Goal: Task Accomplishment & Management: Manage account settings

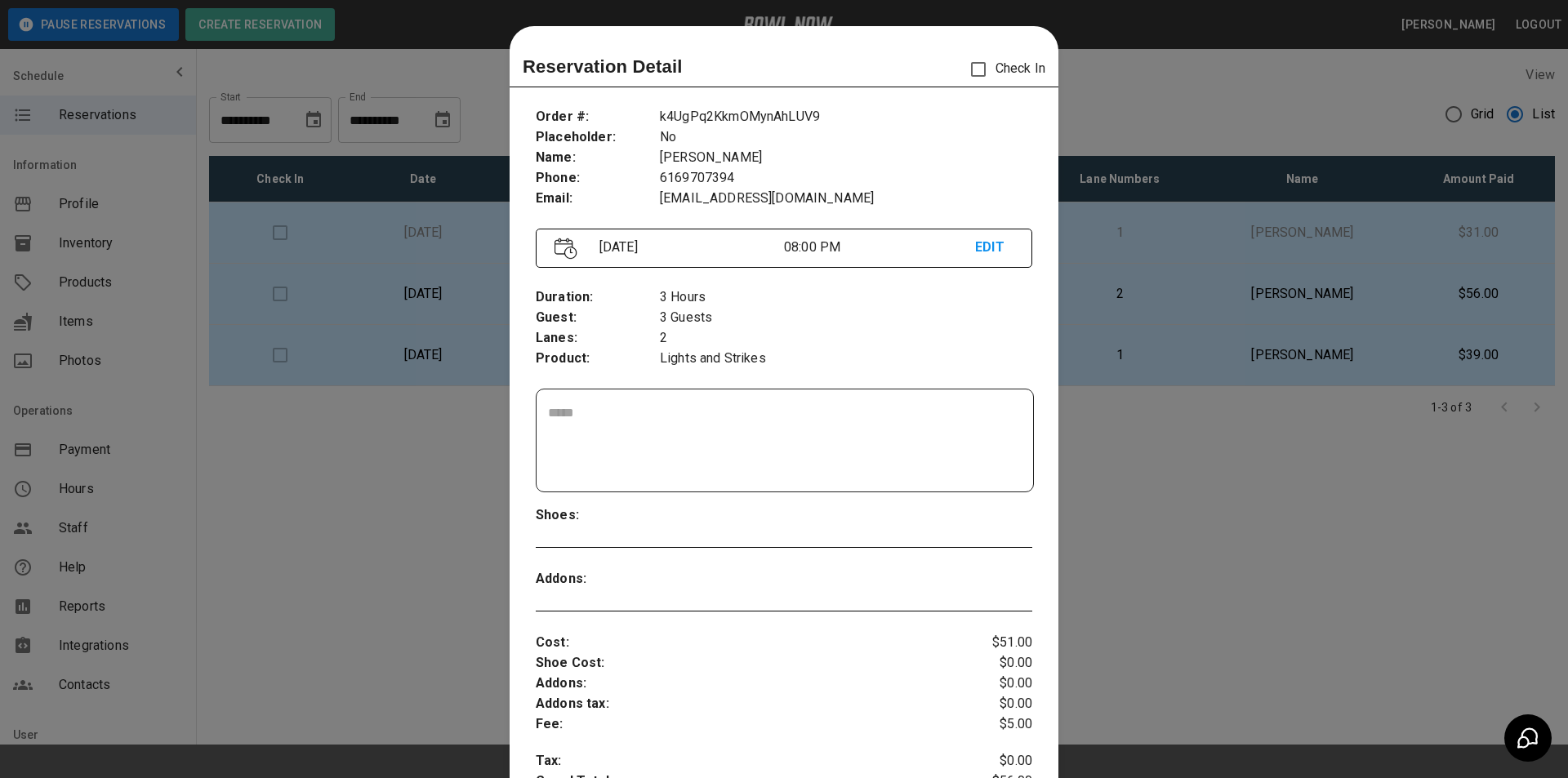
scroll to position [26, 0]
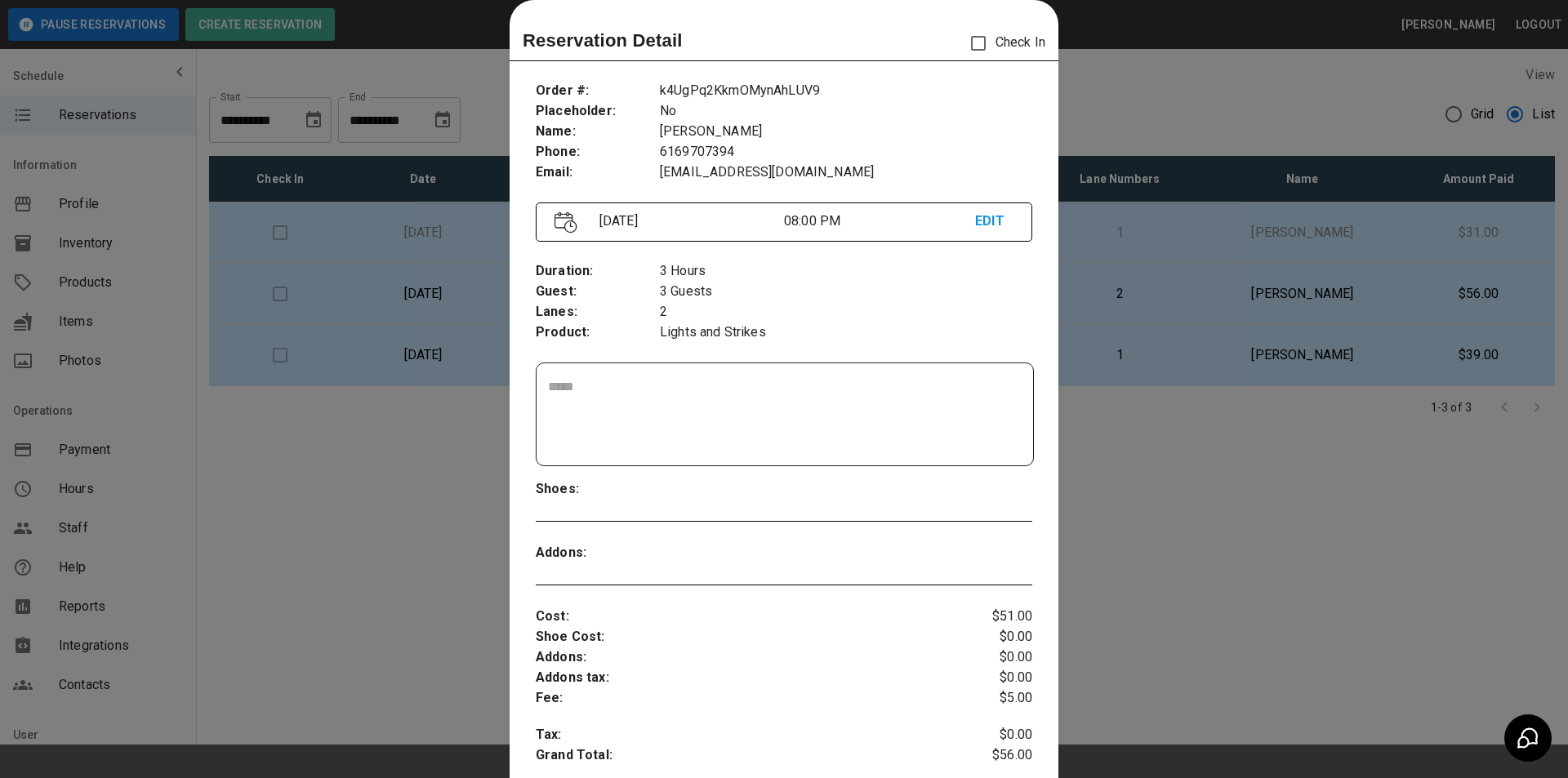
click at [441, 343] on div at bounding box center [784, 389] width 1568 height 778
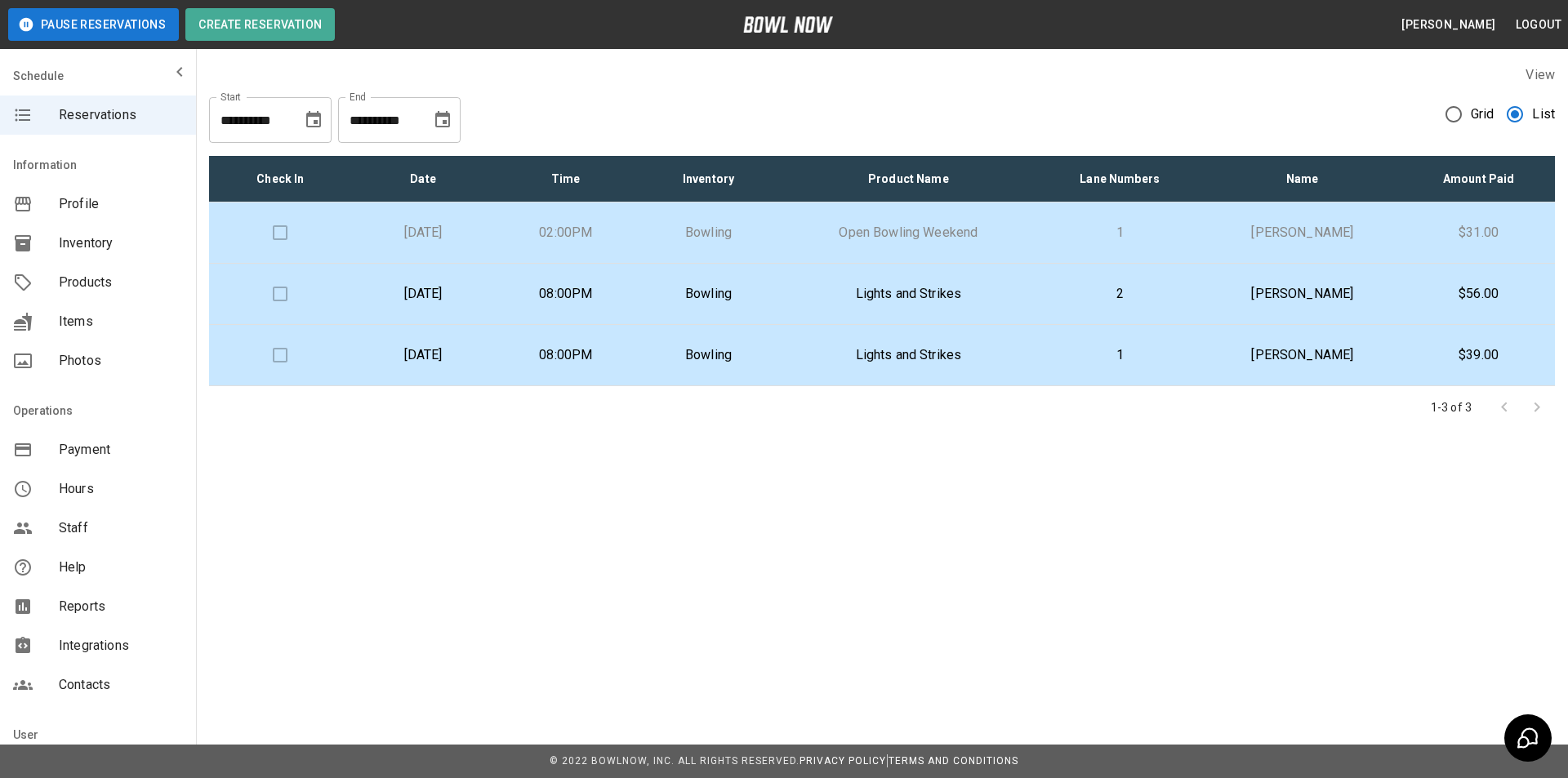
click at [441, 343] on td "[DATE]" at bounding box center [423, 355] width 143 height 61
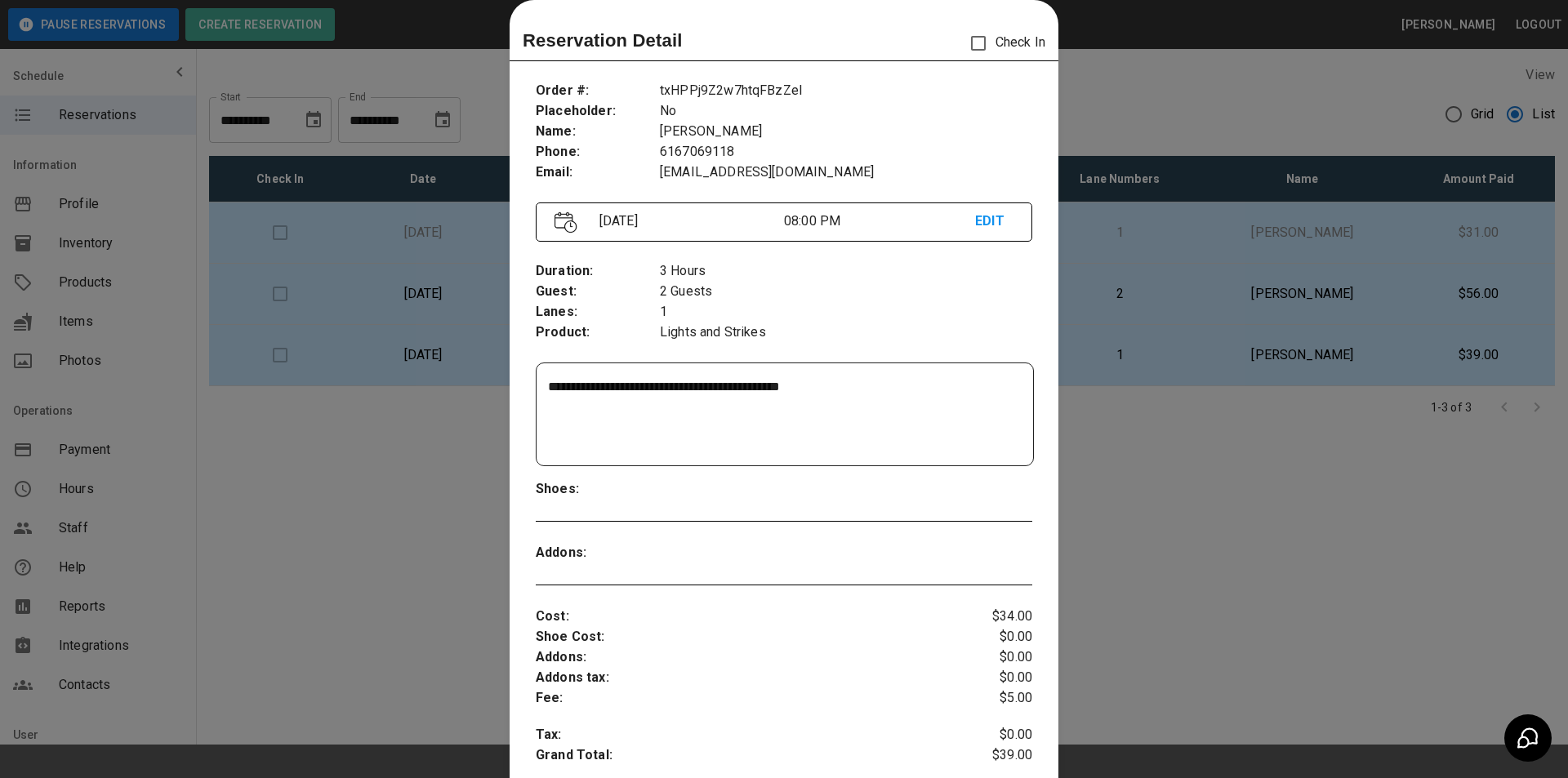
click at [441, 344] on div at bounding box center [784, 389] width 1568 height 778
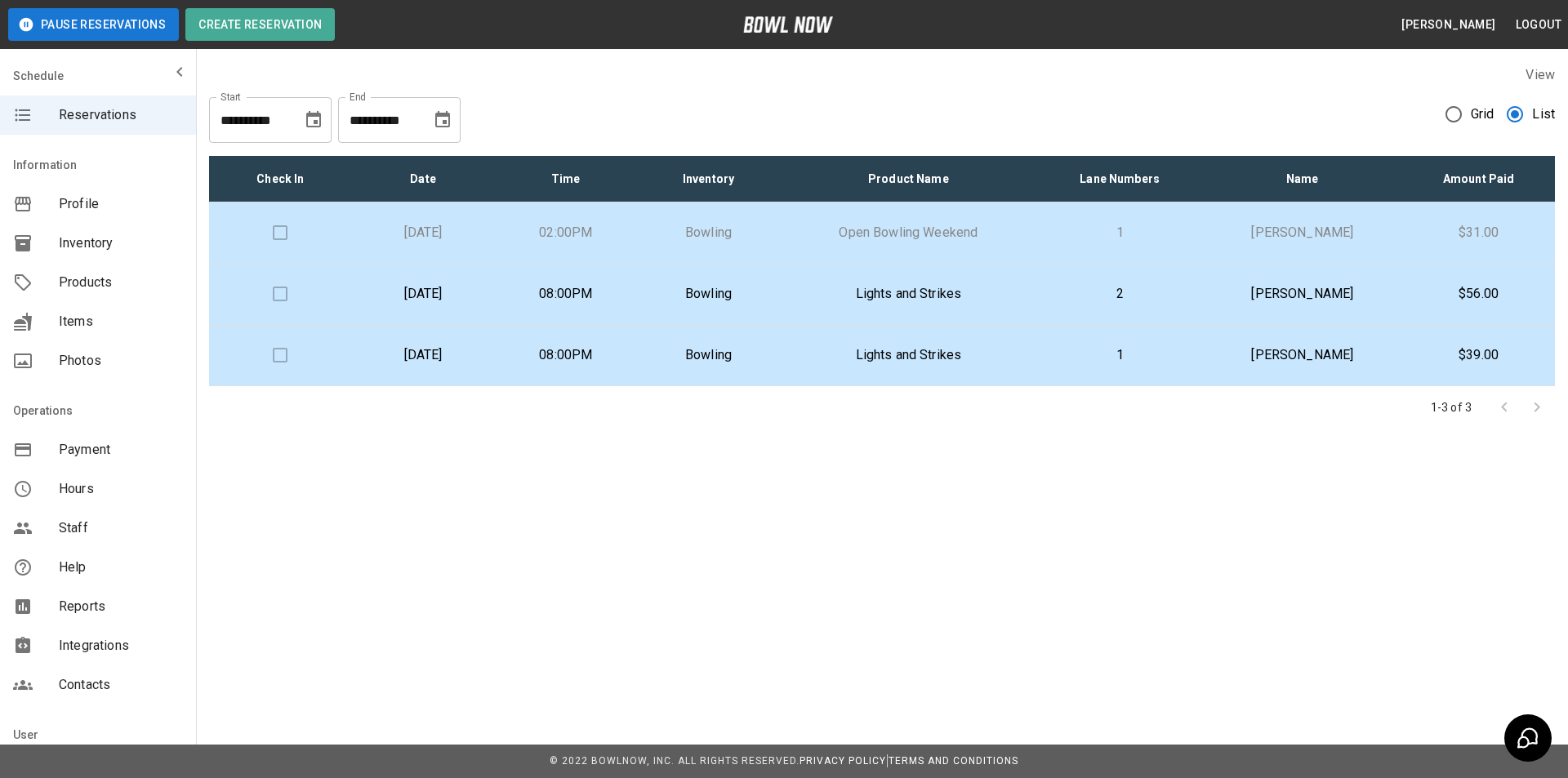
click at [1302, 359] on p "[PERSON_NAME]" at bounding box center [1301, 355] width 174 height 19
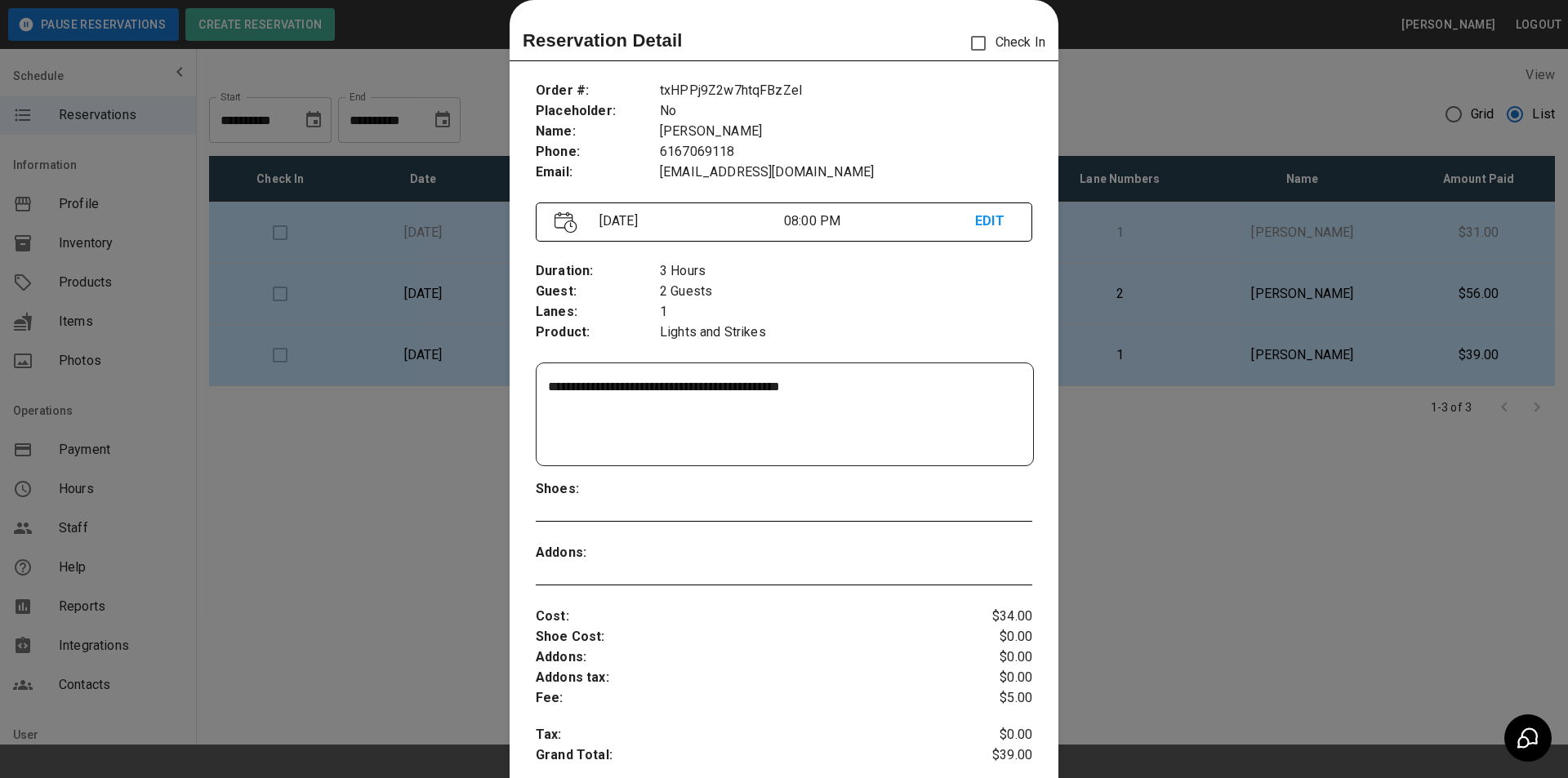
click at [1284, 365] on div at bounding box center [784, 389] width 1568 height 778
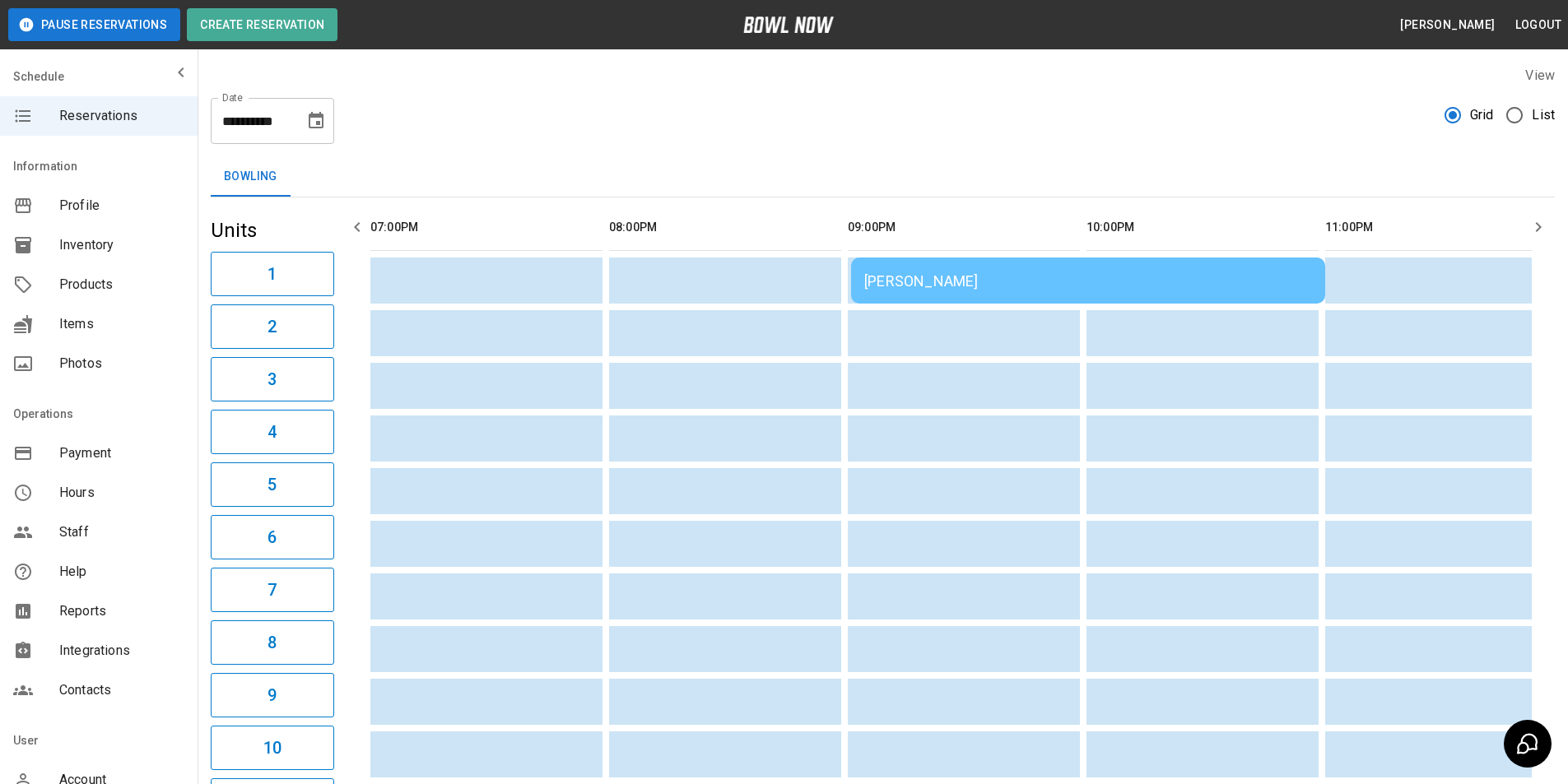
scroll to position [0, 1671]
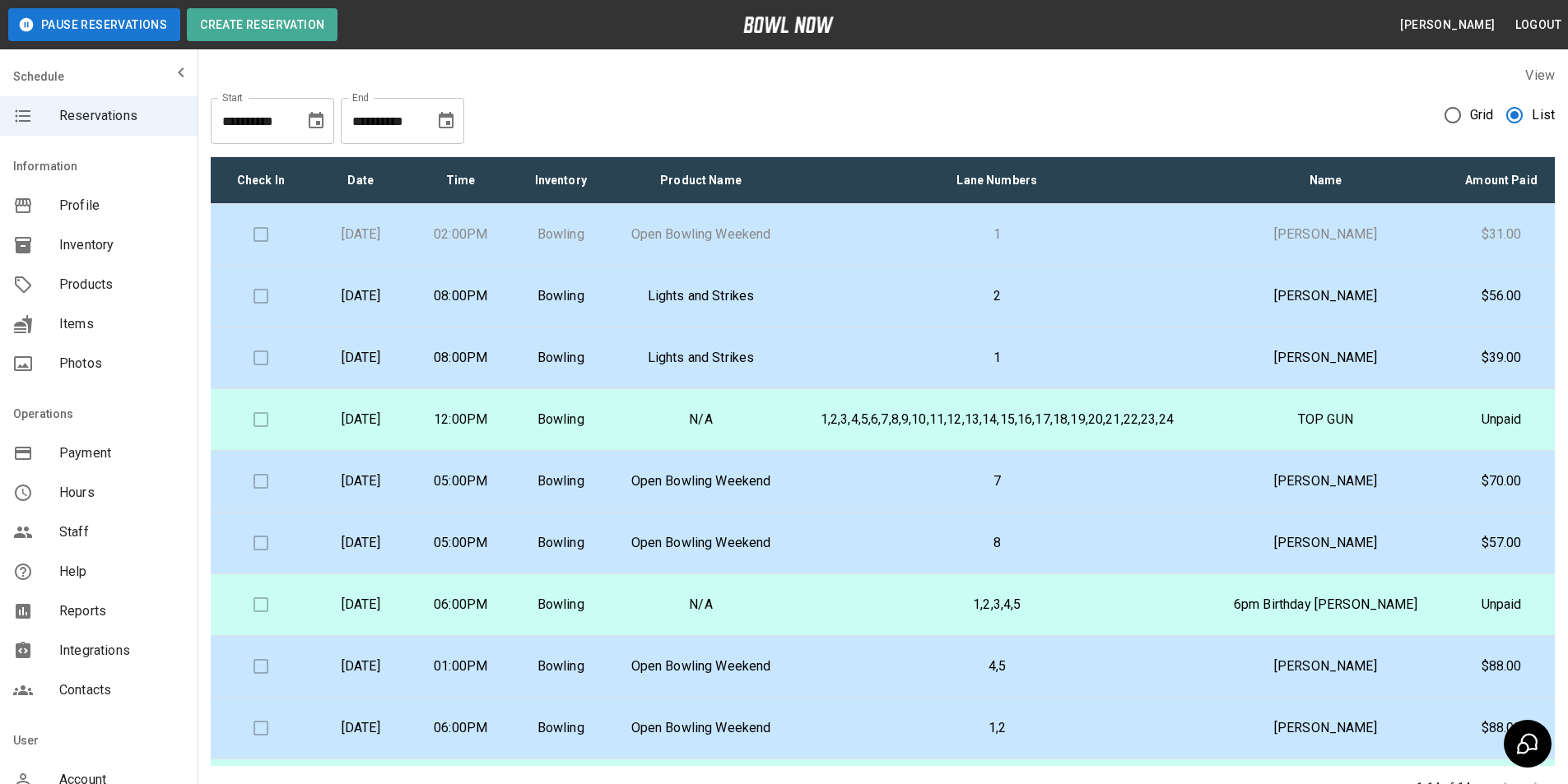
click at [1090, 289] on p "2" at bounding box center [996, 296] width 385 height 19
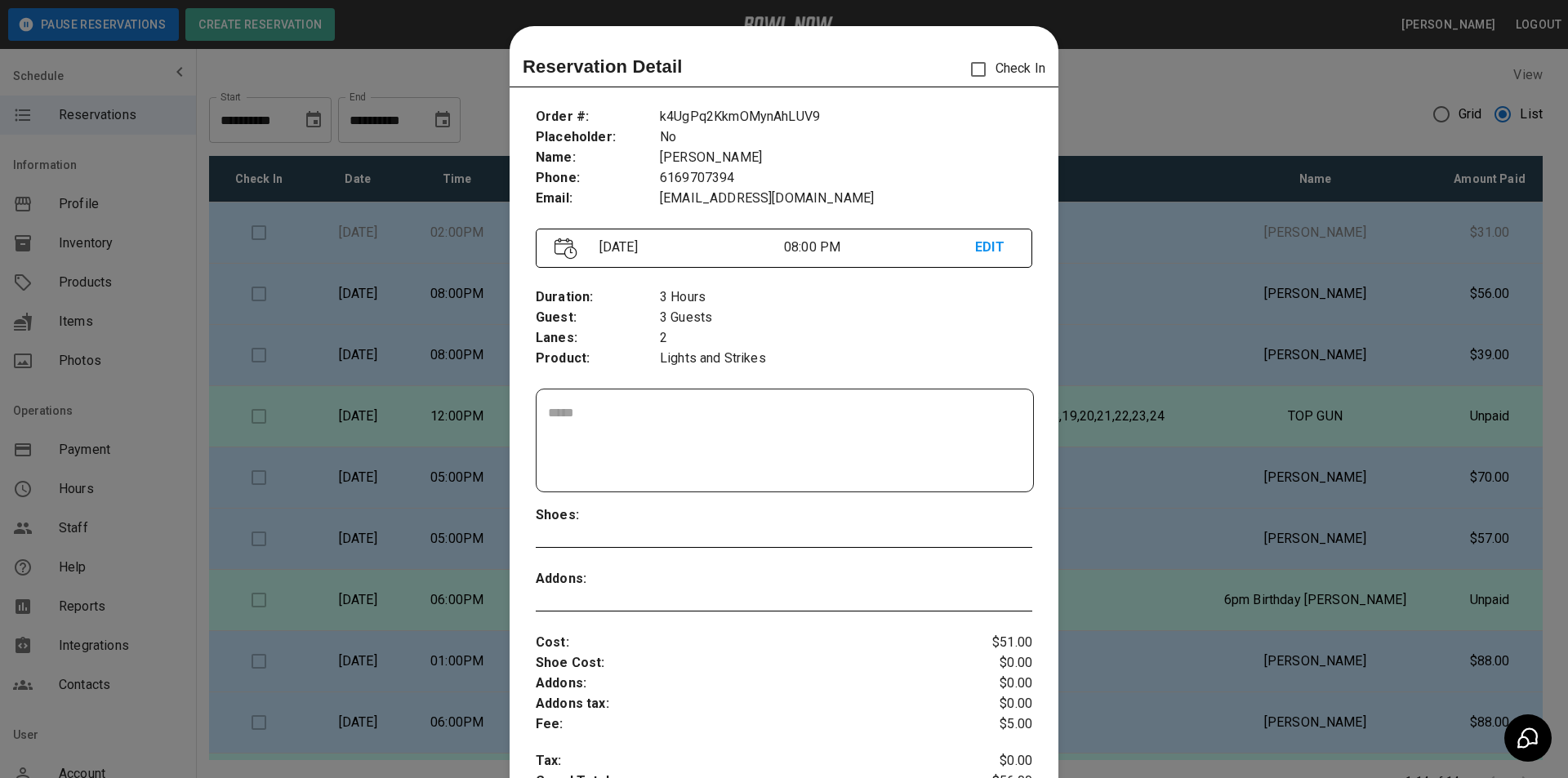
scroll to position [26, 0]
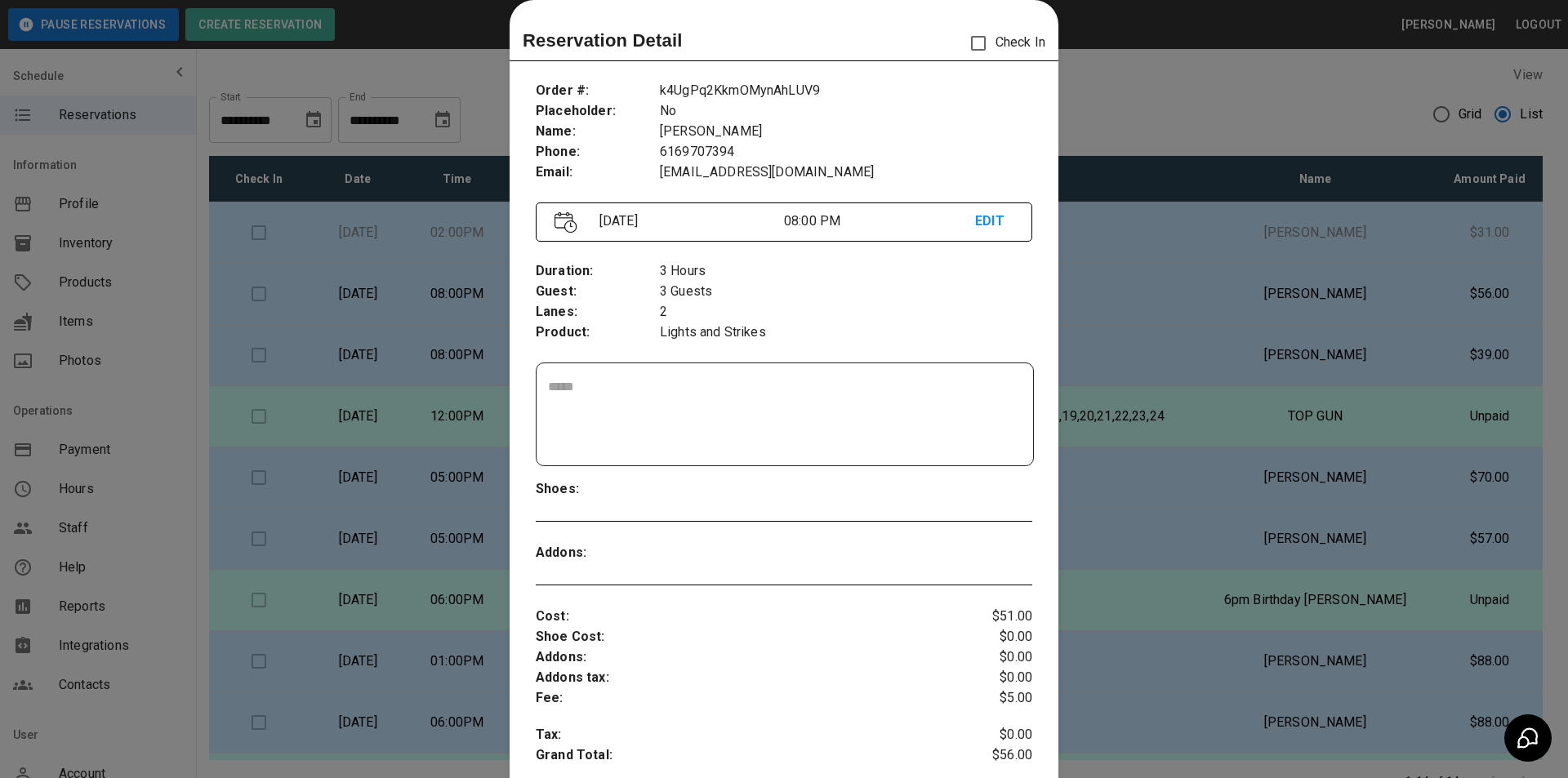
click at [1219, 301] on div at bounding box center [784, 389] width 1568 height 778
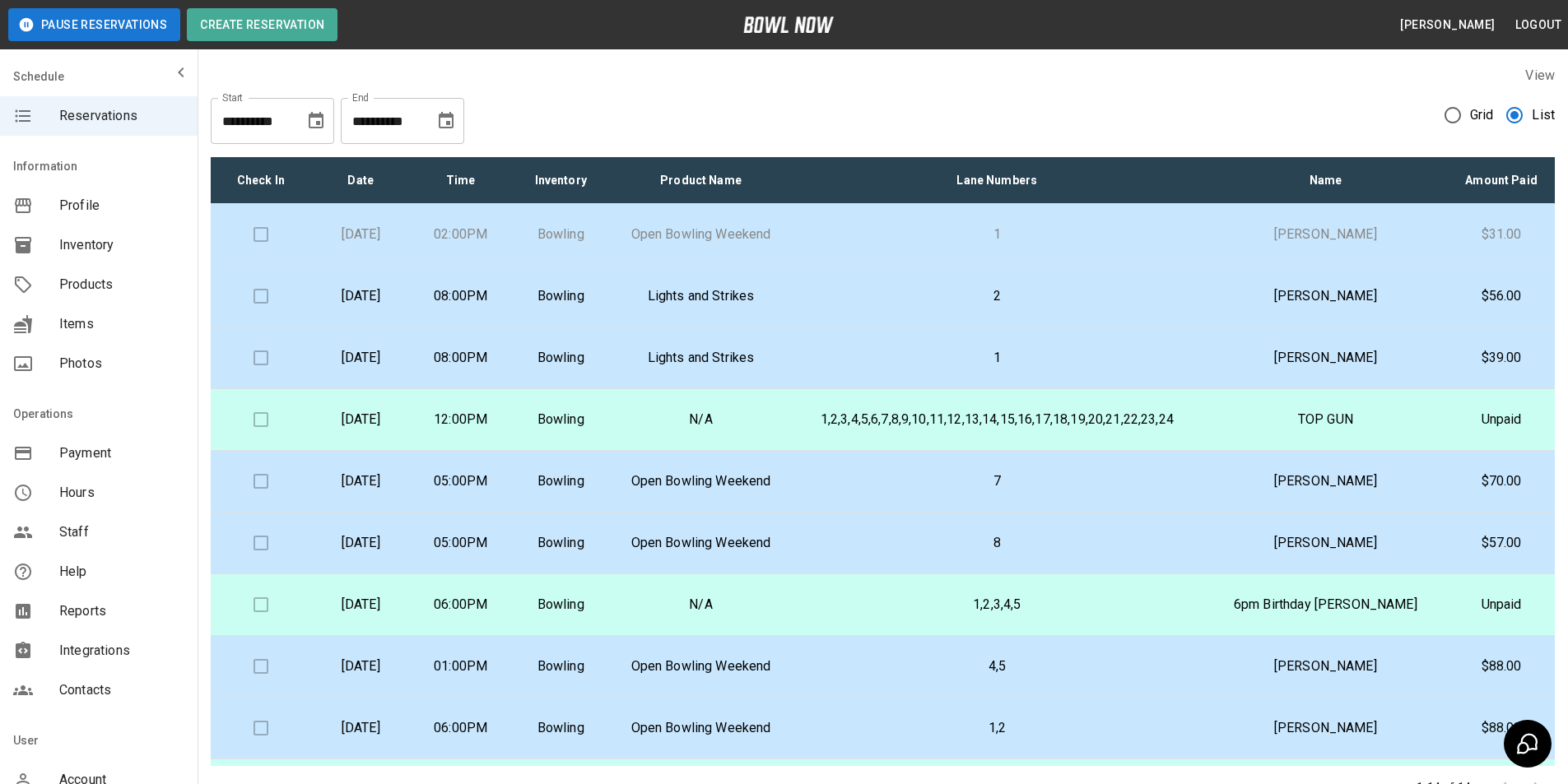
click at [1235, 323] on td "[PERSON_NAME]" at bounding box center [1325, 296] width 245 height 62
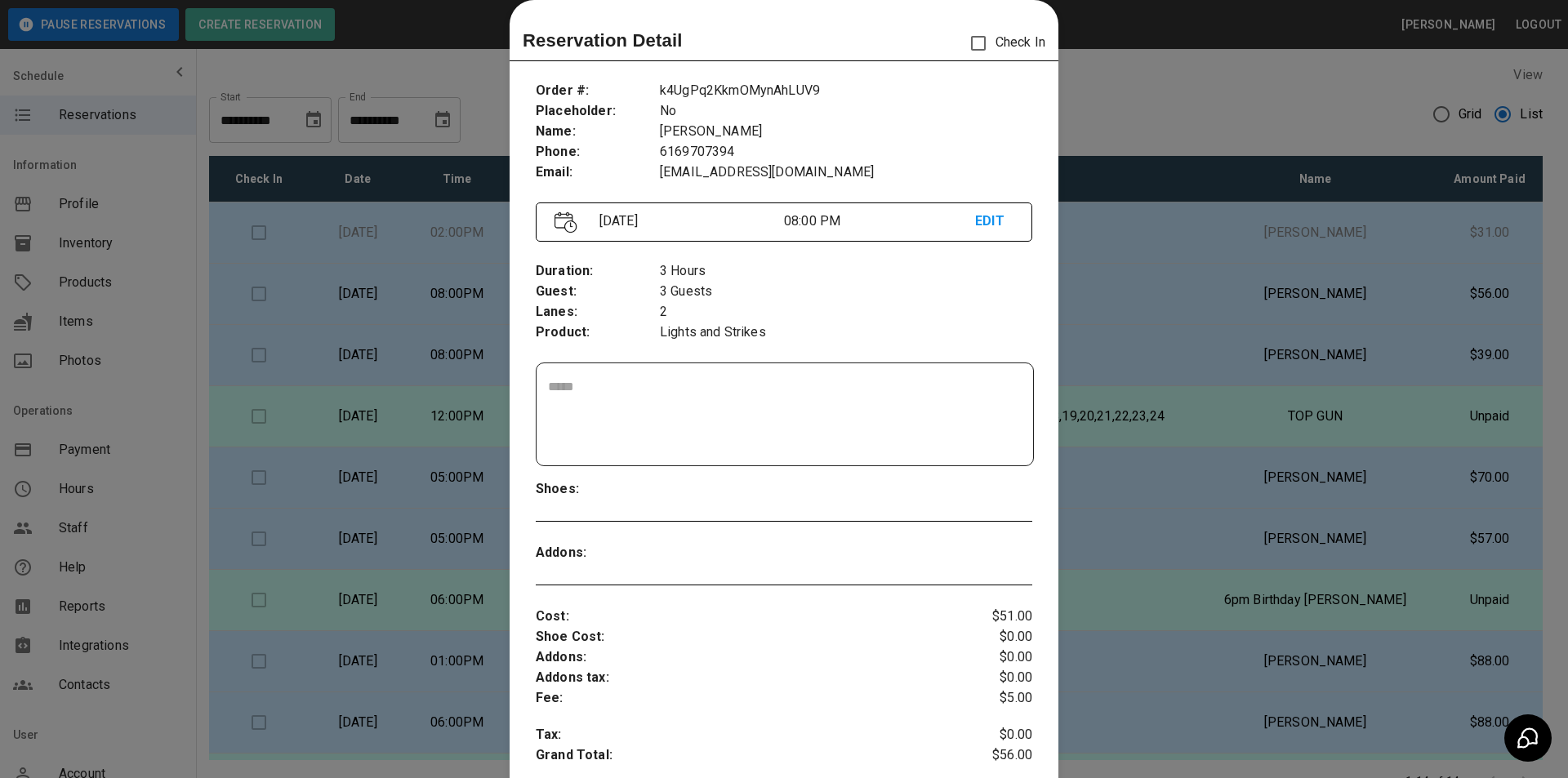
click at [1225, 331] on div at bounding box center [784, 389] width 1568 height 778
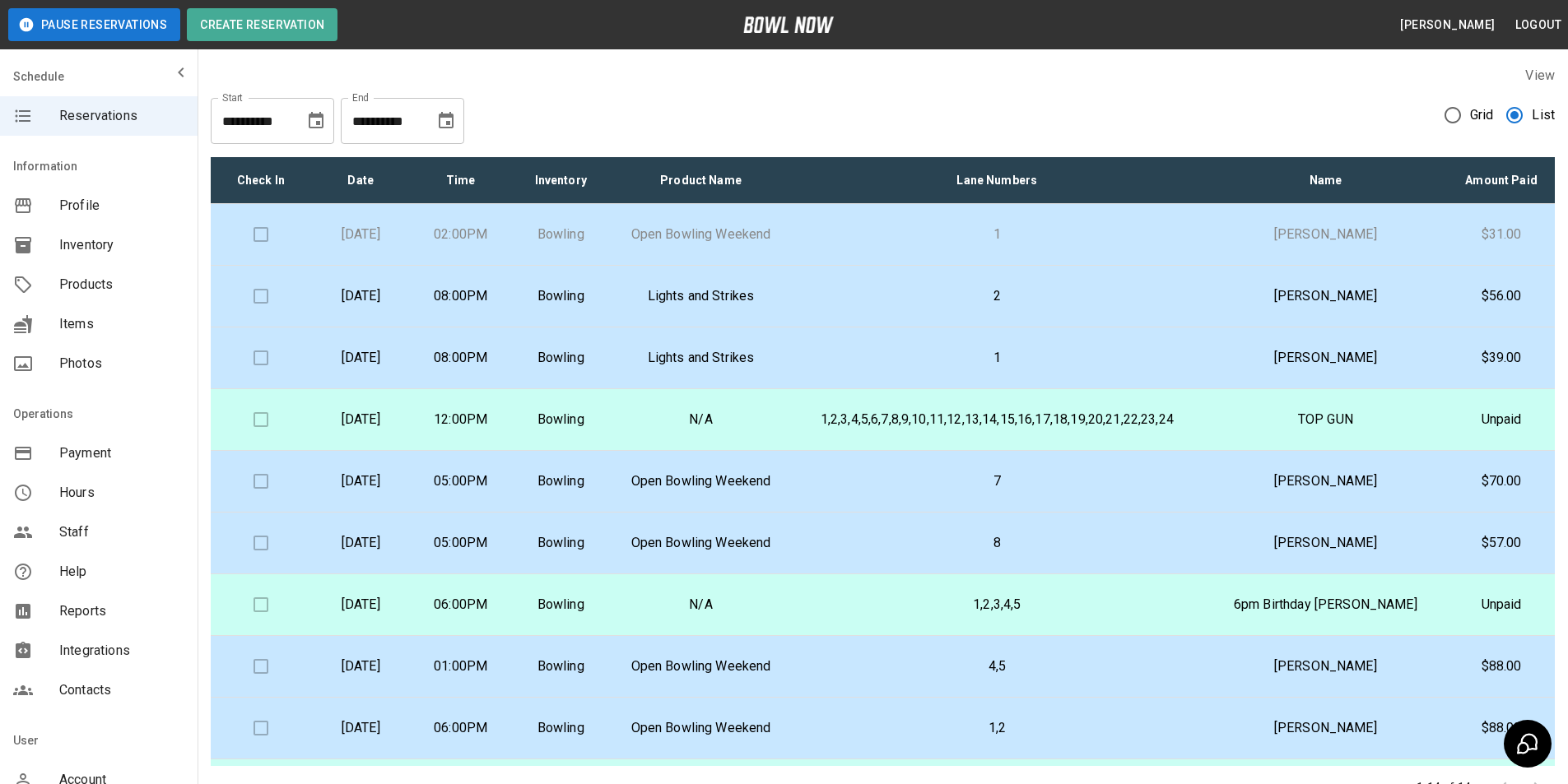
click at [1229, 302] on td "[PERSON_NAME]" at bounding box center [1325, 296] width 245 height 62
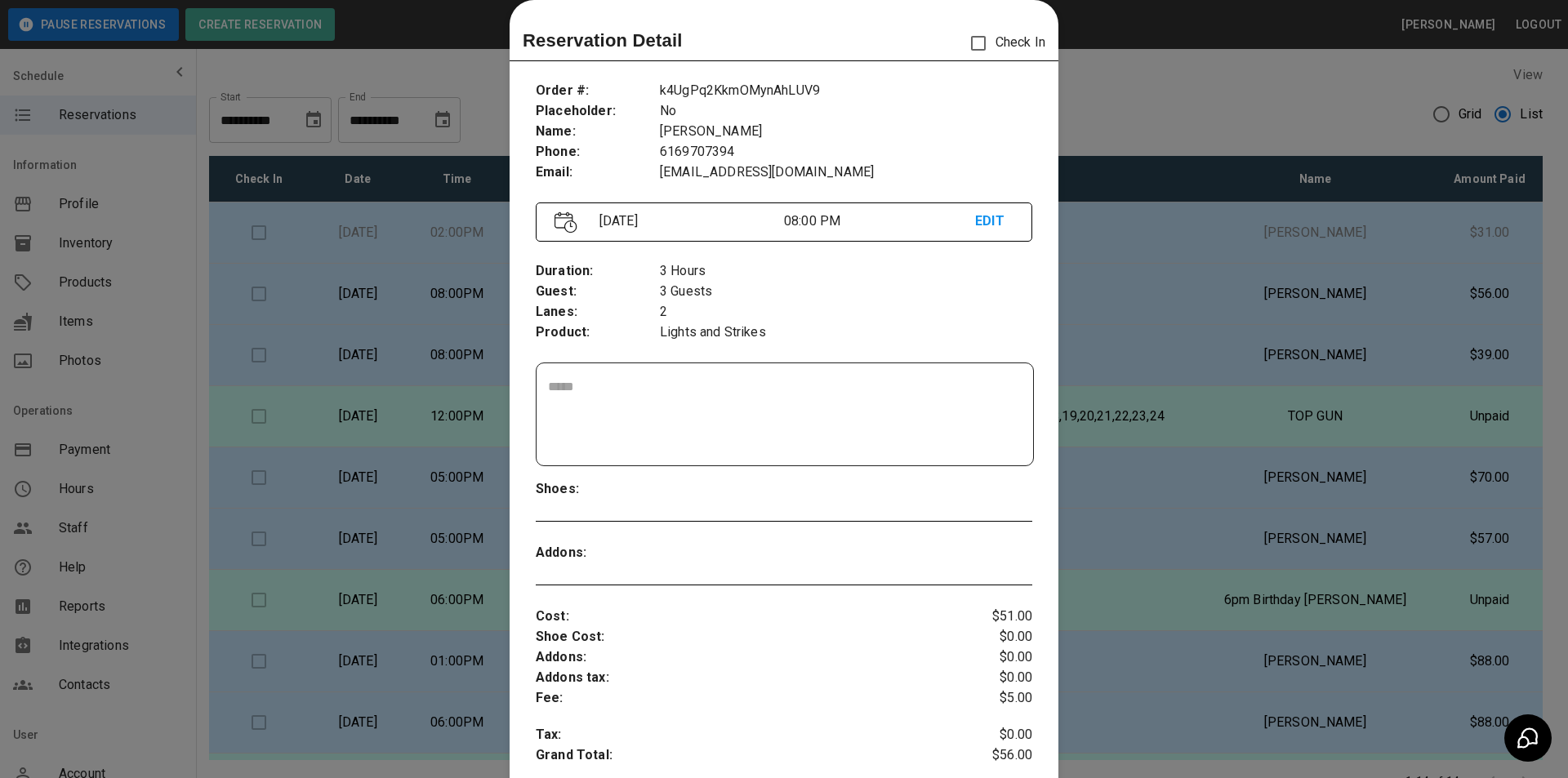
click at [1236, 350] on div at bounding box center [784, 389] width 1568 height 778
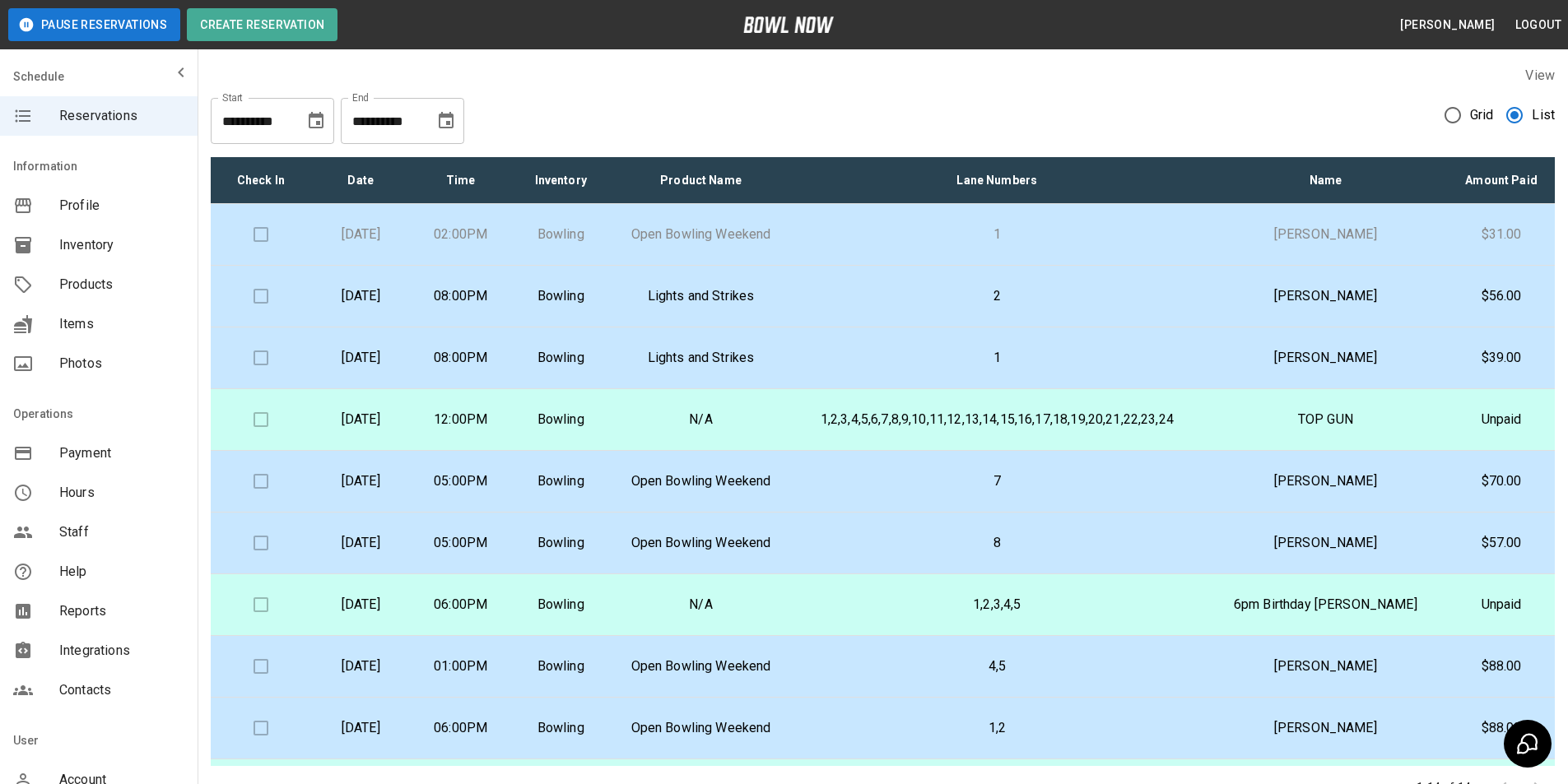
click at [1245, 352] on p "[PERSON_NAME]" at bounding box center [1325, 358] width 219 height 19
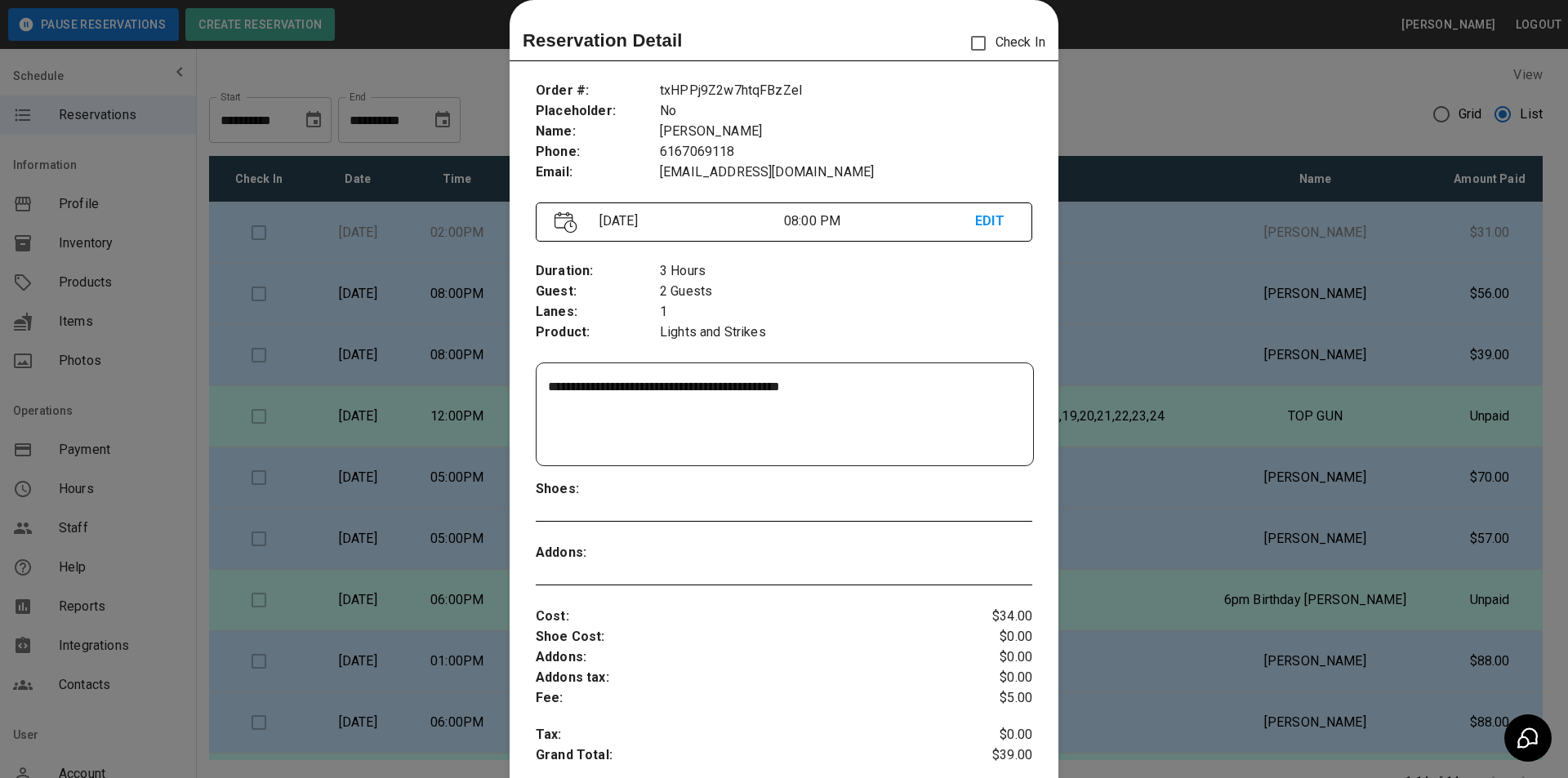
click at [1216, 296] on div at bounding box center [784, 389] width 1568 height 778
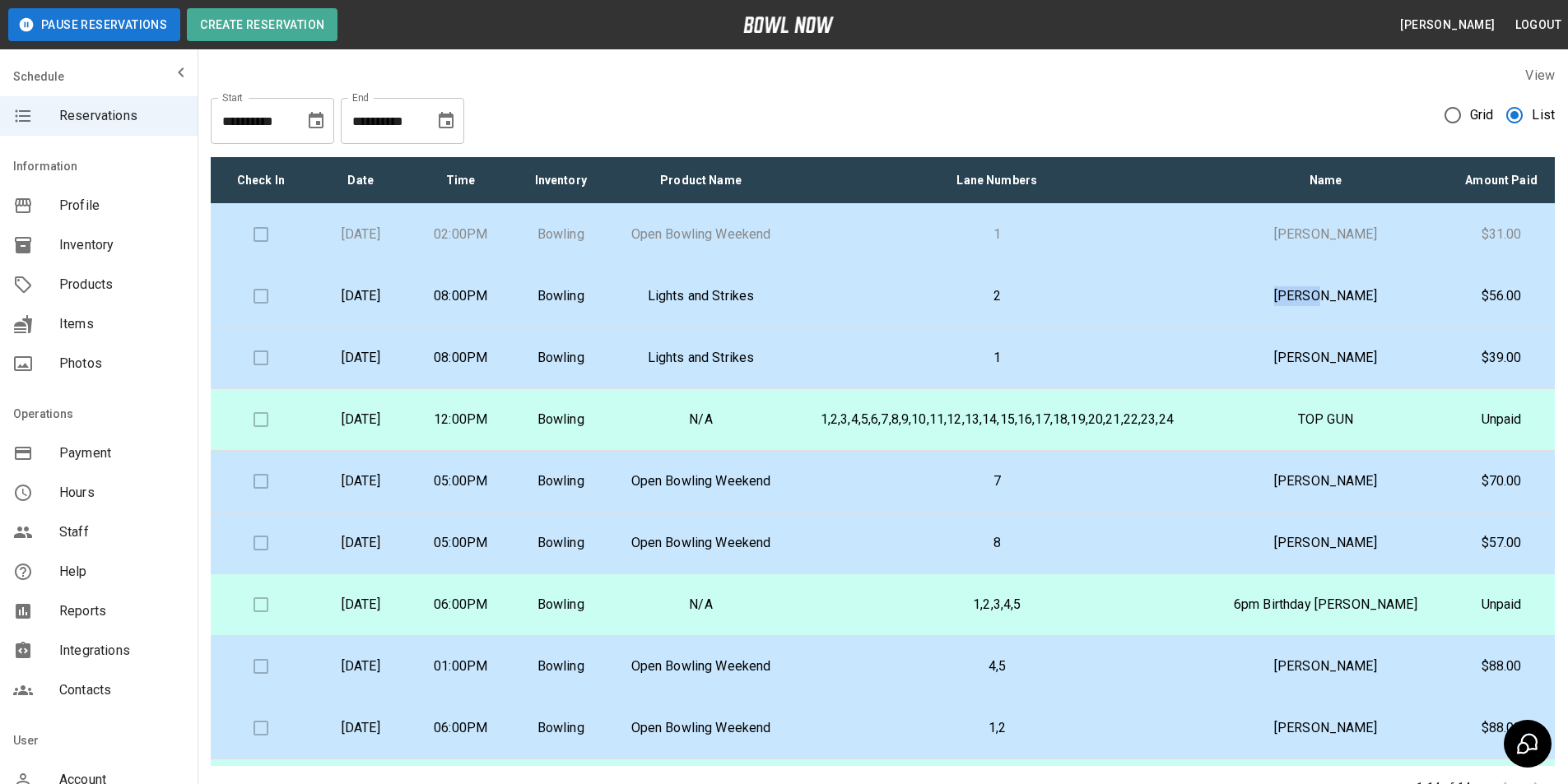
click at [1226, 298] on td "[PERSON_NAME]" at bounding box center [1325, 296] width 245 height 62
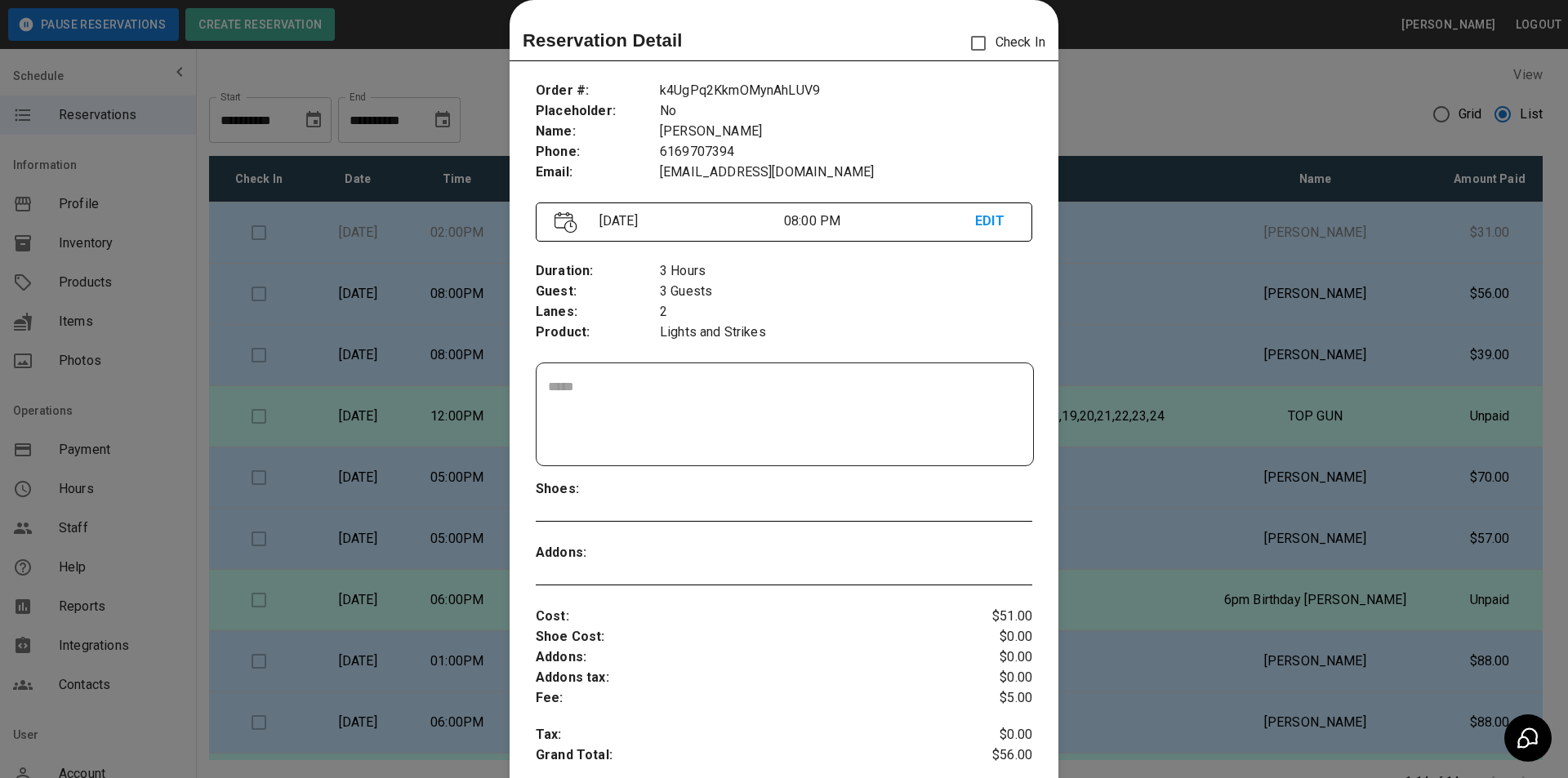
click at [1176, 311] on div at bounding box center [784, 389] width 1568 height 778
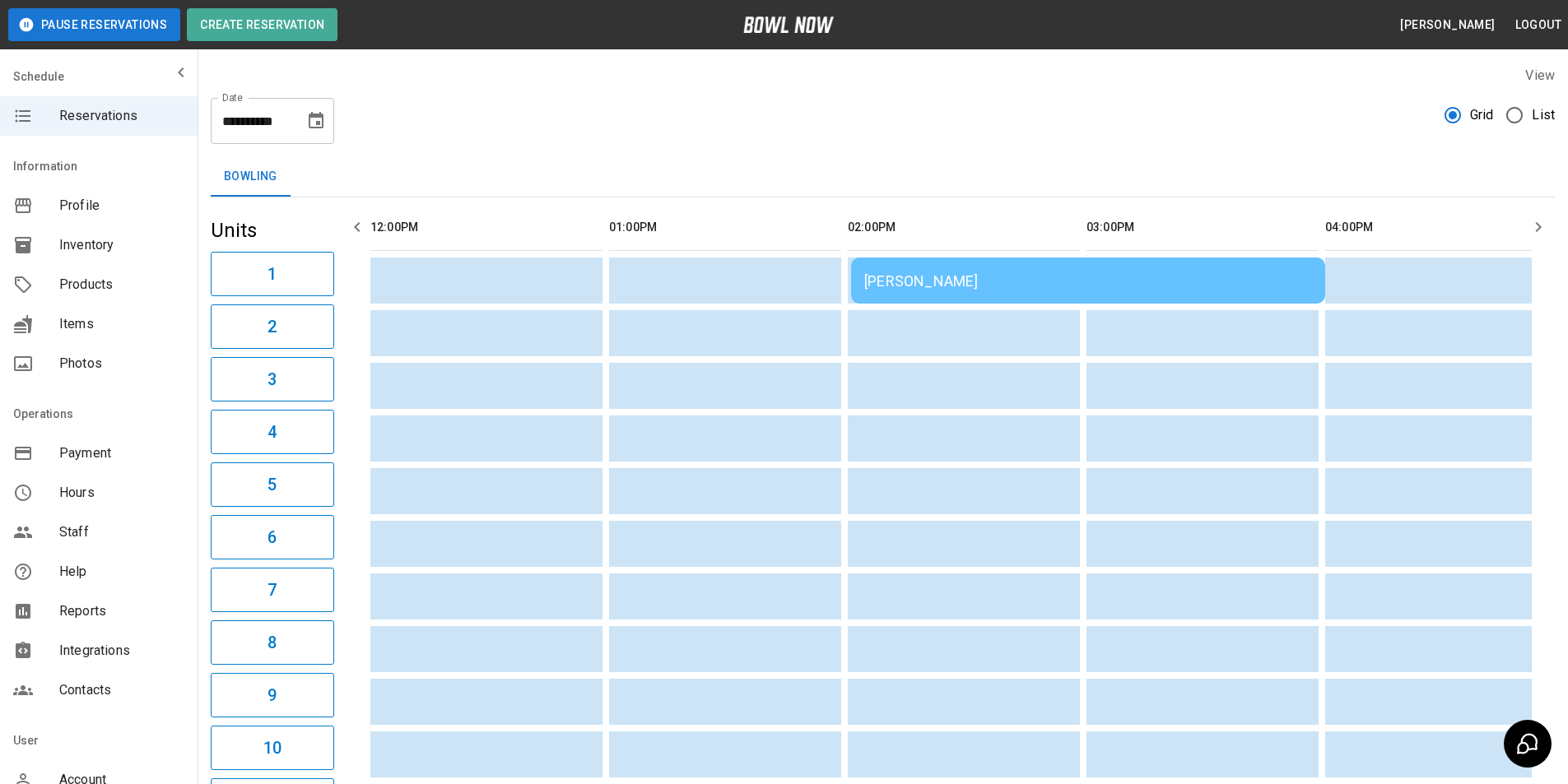
scroll to position [0, 1671]
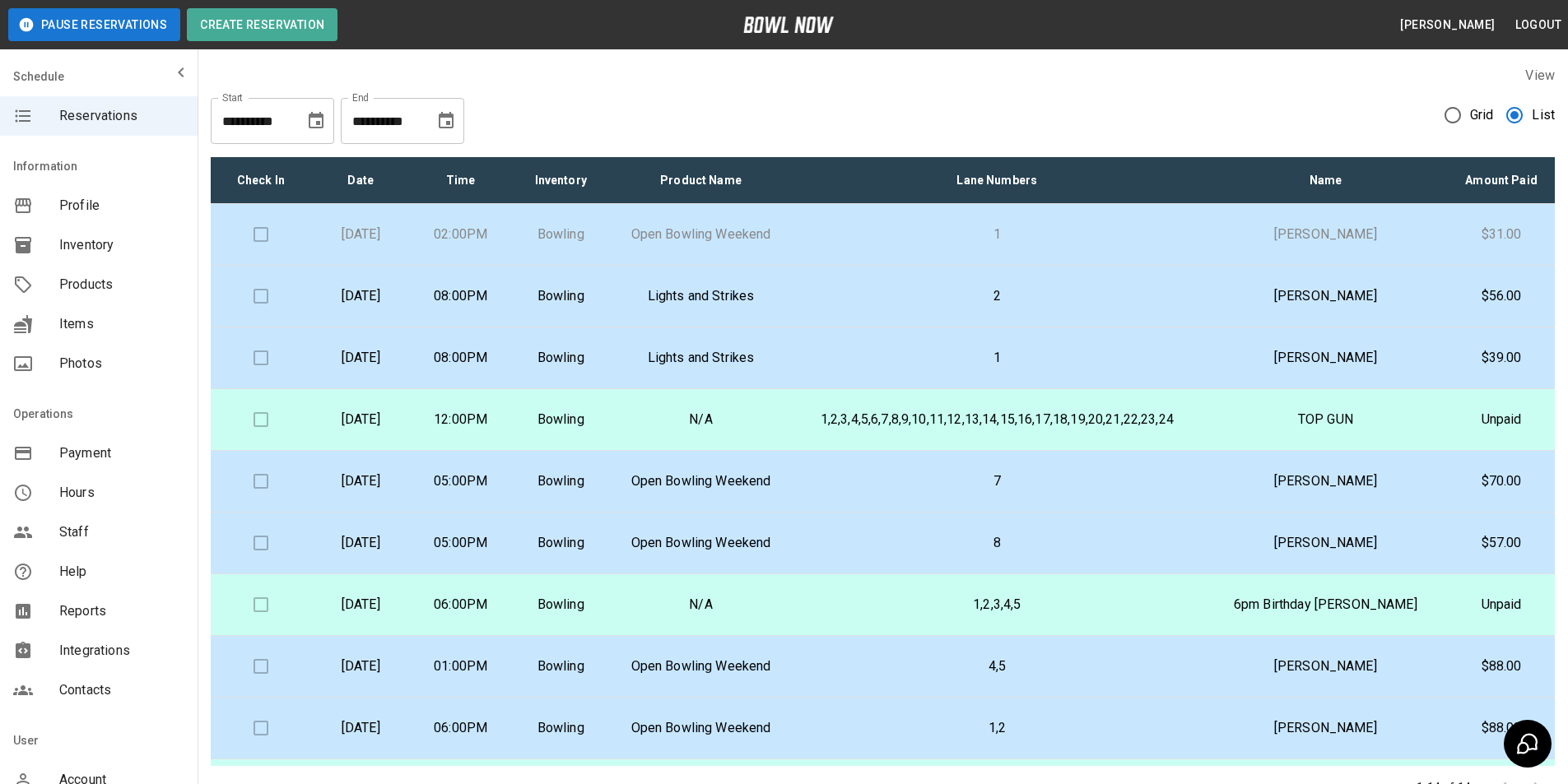
click at [1261, 302] on td "[PERSON_NAME]" at bounding box center [1325, 296] width 245 height 62
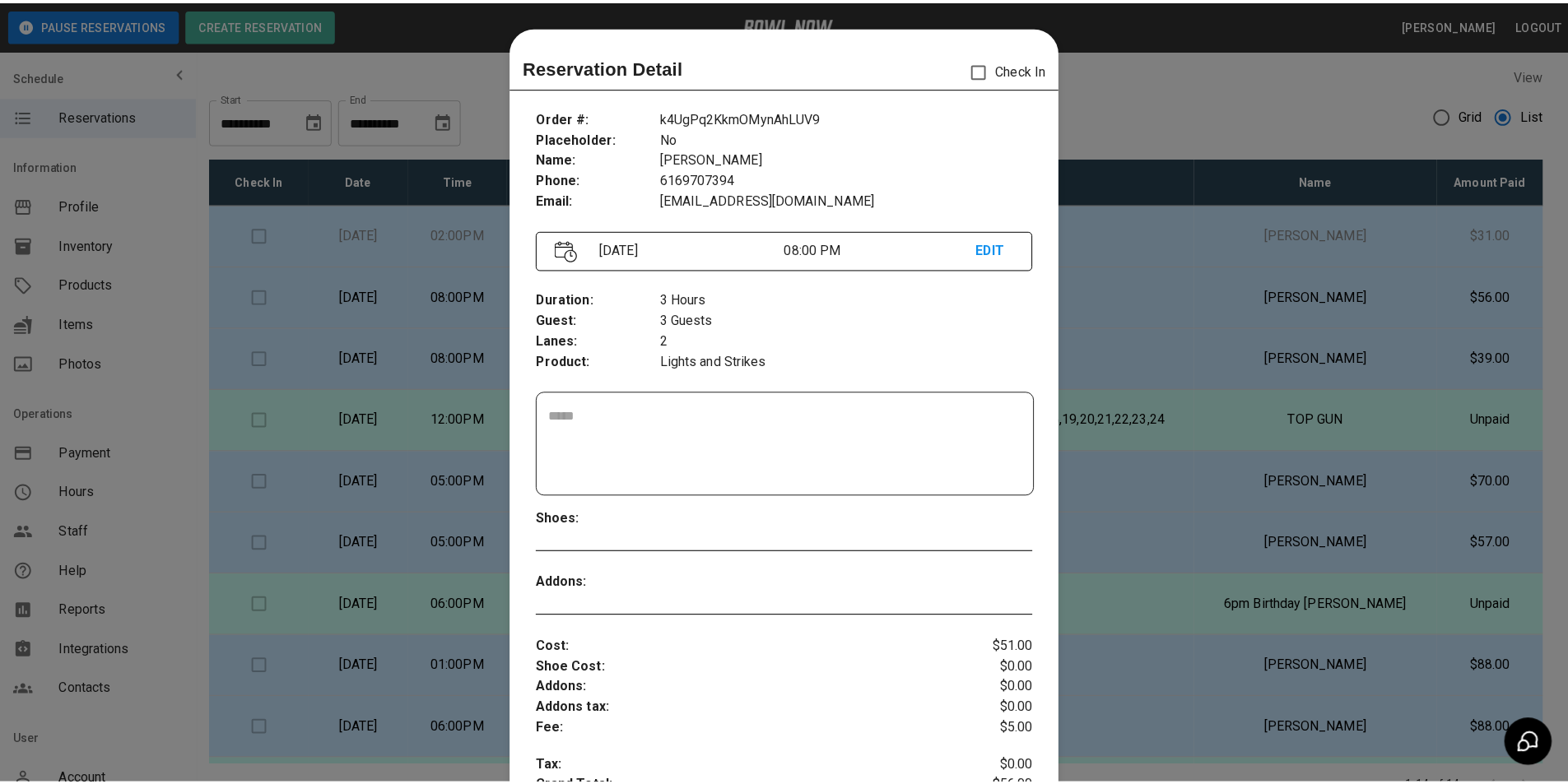
scroll to position [26, 0]
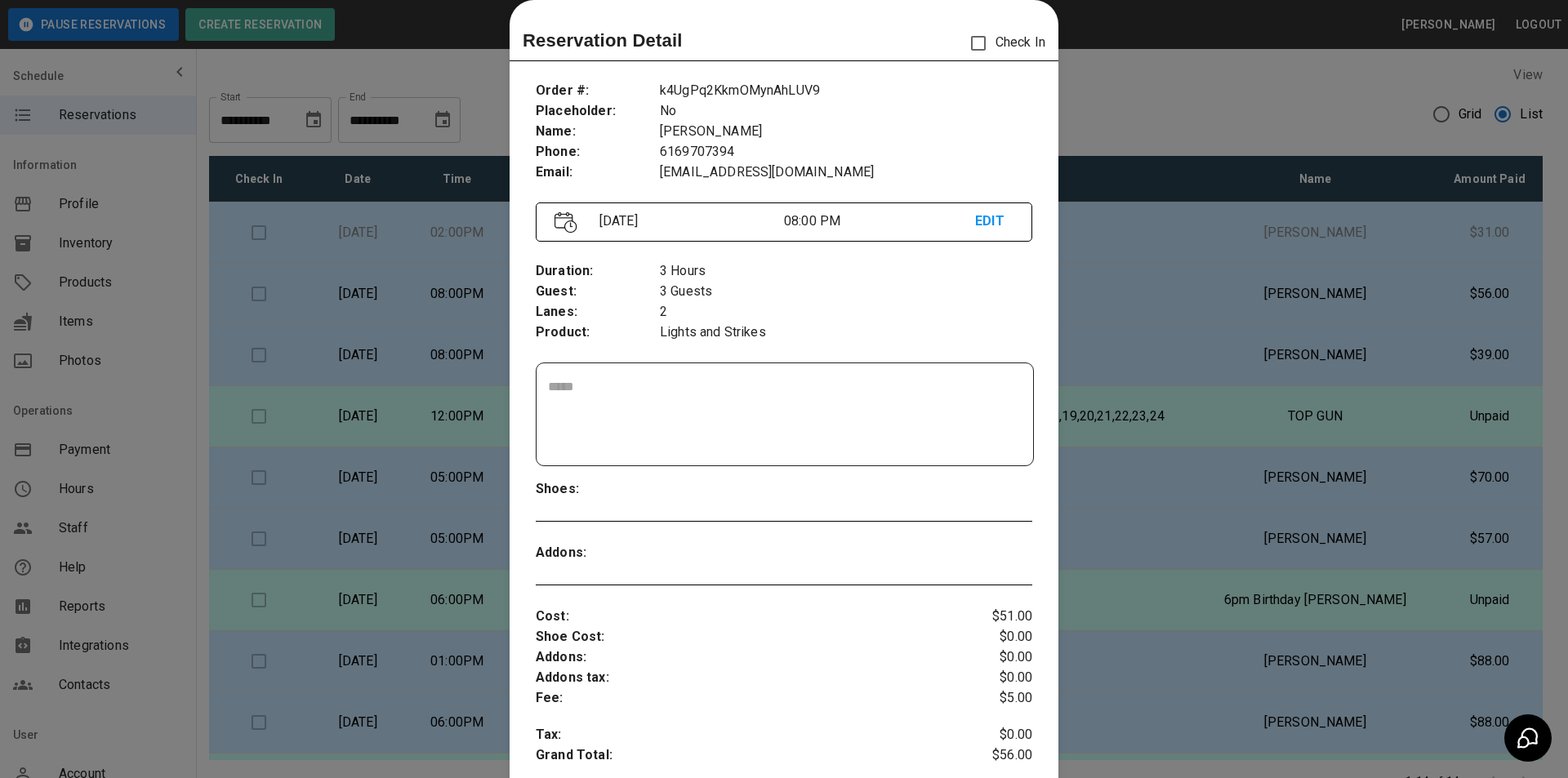
click at [1252, 297] on div at bounding box center [784, 389] width 1568 height 778
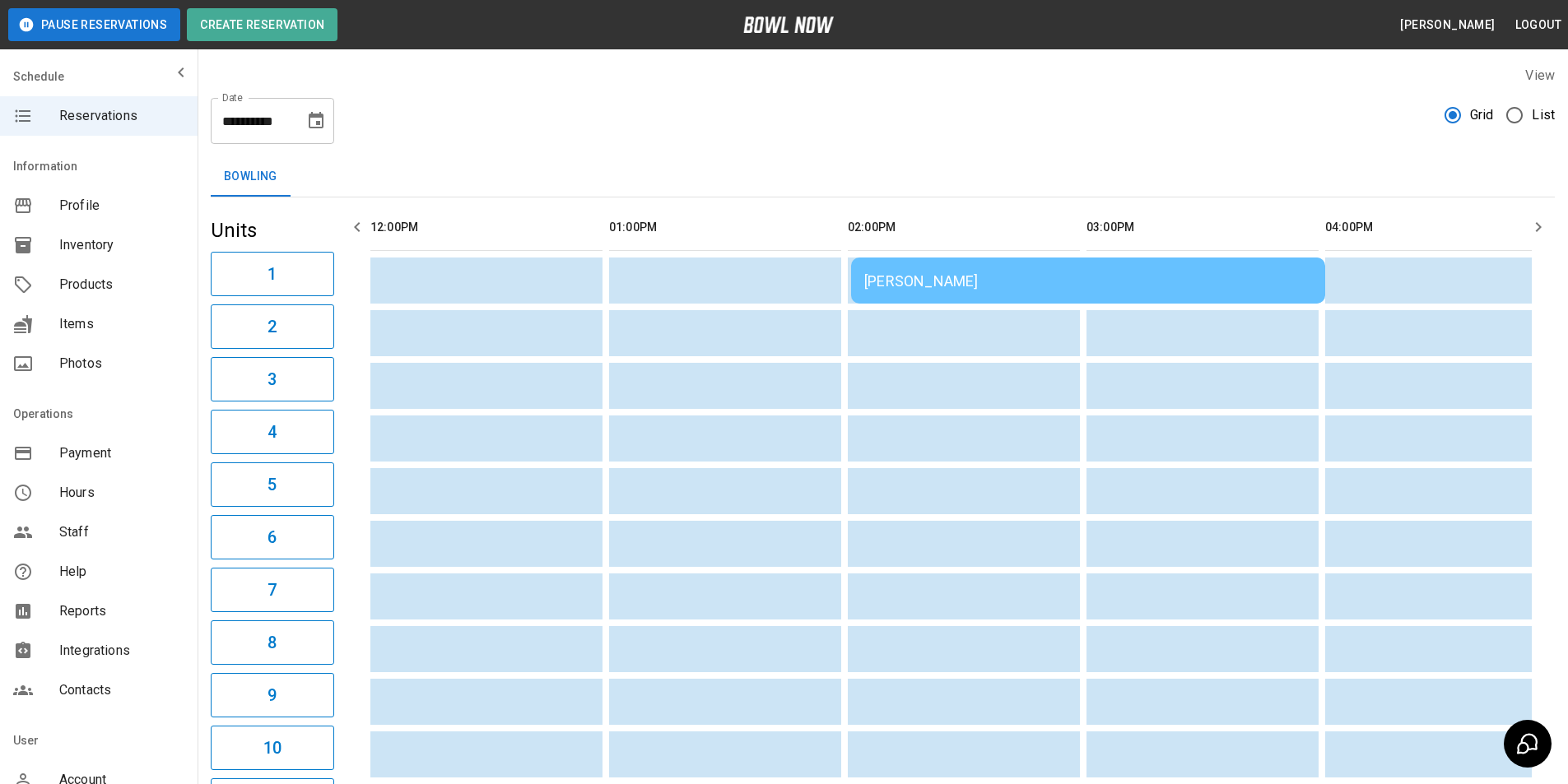
scroll to position [0, 1722]
